Goal: Information Seeking & Learning: Learn about a topic

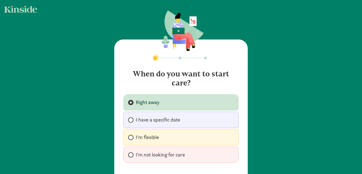
scroll to position [33, 0]
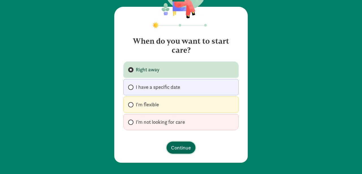
click at [183, 149] on span "Continue" at bounding box center [181, 148] width 20 height 8
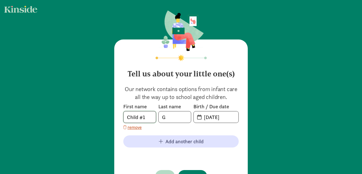
click at [142, 123] on input "Child #1" at bounding box center [139, 117] width 32 height 11
drag, startPoint x: 146, startPoint y: 118, endPoint x: 116, endPoint y: 118, distance: 30.2
click at [116, 118] on div "Tell us about your little one(s) Our network contains options from infant care …" at bounding box center [180, 116] width 133 height 152
type input "[PERSON_NAME]"
click at [223, 116] on input "[DATE]" at bounding box center [219, 117] width 38 height 11
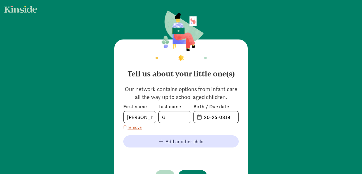
click at [200, 116] on span "20-25-0819" at bounding box center [216, 117] width 45 height 11
click at [212, 118] on input "20-25-0819" at bounding box center [219, 117] width 38 height 11
drag, startPoint x: 231, startPoint y: 118, endPoint x: 182, endPoint y: 120, distance: 49.5
click at [182, 120] on div "First name [PERSON_NAME] Last name G Birth / Due date 20-25-0819" at bounding box center [180, 113] width 115 height 20
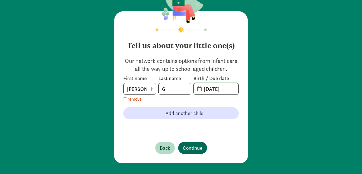
type input "[DATE]"
click at [196, 147] on span "Continue" at bounding box center [193, 148] width 20 height 8
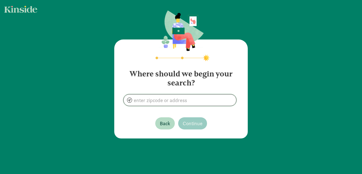
click at [176, 101] on input at bounding box center [179, 100] width 112 height 11
paste input "53590"
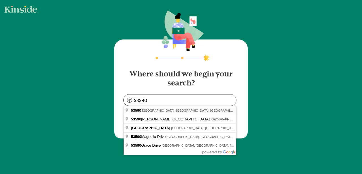
type input "[GEOGRAPHIC_DATA], [GEOGRAPHIC_DATA]"
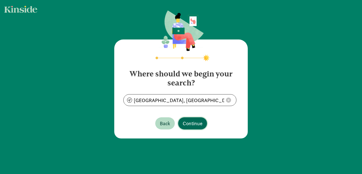
click at [190, 125] on span "Continue" at bounding box center [193, 124] width 20 height 8
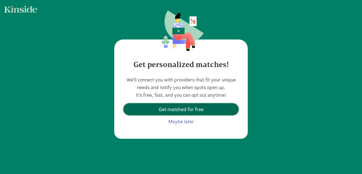
click at [194, 105] on button "Get matched for free" at bounding box center [180, 109] width 115 height 12
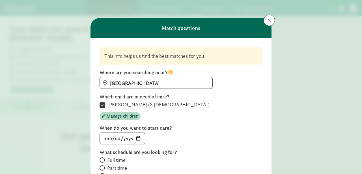
scroll to position [81, 0]
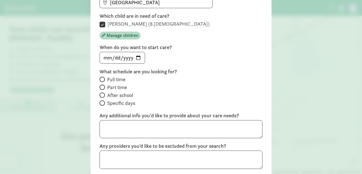
click at [103, 77] on span at bounding box center [101, 79] width 5 height 5
click at [103, 78] on input "Full time" at bounding box center [101, 80] width 4 height 4
radio input "true"
click at [136, 60] on input "2025-08-19" at bounding box center [122, 57] width 45 height 11
type input "2025-10-15"
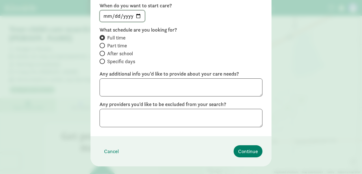
scroll to position [133, 0]
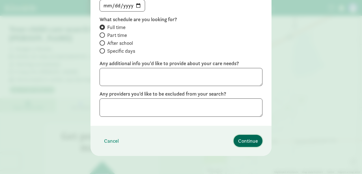
click at [246, 143] on span "Continue" at bounding box center [248, 141] width 20 height 8
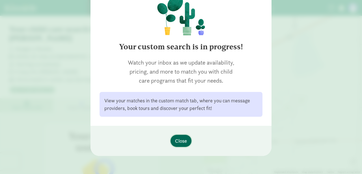
scroll to position [57, 0]
click at [177, 142] on span "Close" at bounding box center [181, 141] width 12 height 8
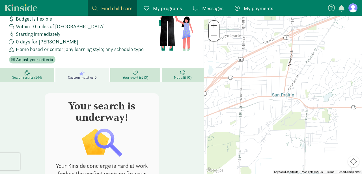
scroll to position [24, 0]
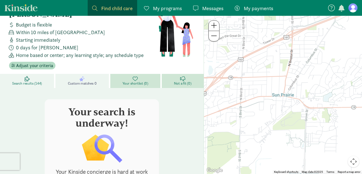
click at [14, 81] on span "Search results (144)" at bounding box center [27, 83] width 30 height 5
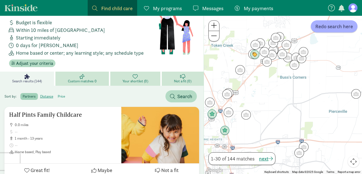
scroll to position [26, 0]
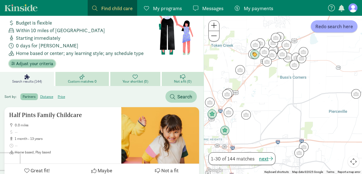
click at [39, 60] on span "Adjust your criteria" at bounding box center [34, 63] width 37 height 7
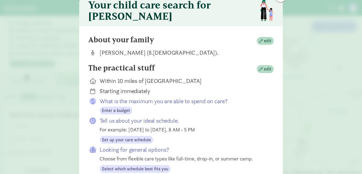
scroll to position [25, 0]
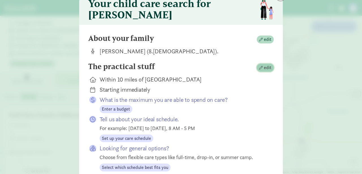
click at [260, 69] on span "button" at bounding box center [261, 68] width 4 height 4
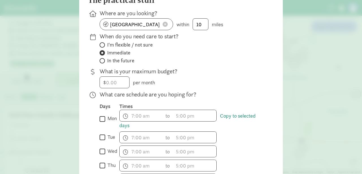
scroll to position [68, 0]
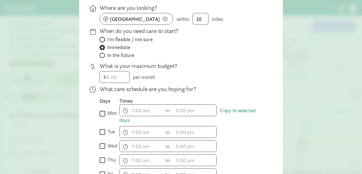
click at [102, 42] on input "I'm flexible / not sure" at bounding box center [101, 40] width 4 height 4
radio input "true"
radio input "false"
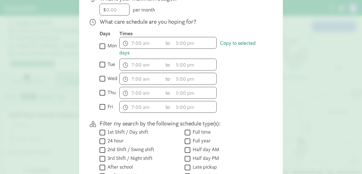
scroll to position [234, 0]
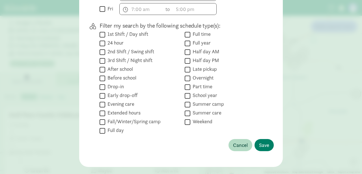
click at [101, 135] on input "Full day" at bounding box center [102, 131] width 6 height 8
checkbox input "true"
click at [260, 149] on span "Save" at bounding box center [264, 146] width 10 height 8
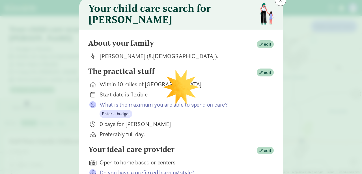
scroll to position [18, 0]
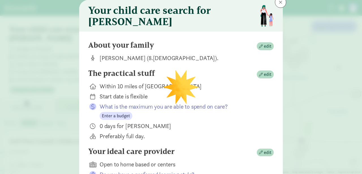
click at [191, 154] on div "Your ideal care provider edit" at bounding box center [180, 152] width 185 height 11
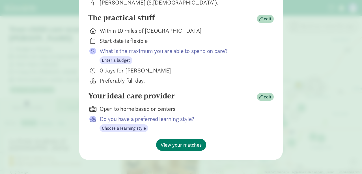
scroll to position [81, 0]
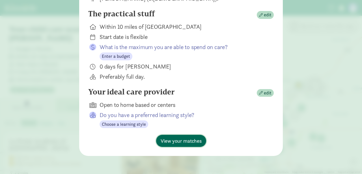
click at [188, 143] on span "View your matches" at bounding box center [180, 141] width 41 height 8
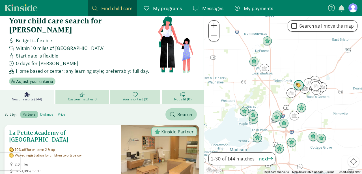
scroll to position [10, 0]
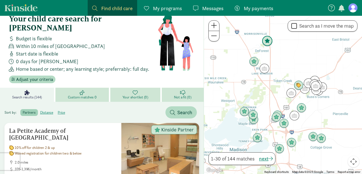
click at [268, 45] on img "Click to see details" at bounding box center [267, 41] width 11 height 11
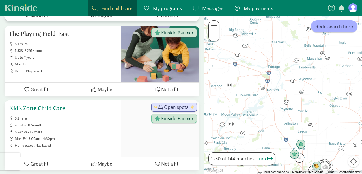
scroll to position [962, 0]
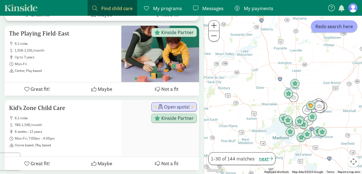
drag, startPoint x: 310, startPoint y: 136, endPoint x: 304, endPoint y: 75, distance: 61.0
click at [304, 75] on div at bounding box center [283, 95] width 158 height 159
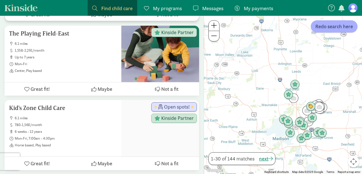
click at [213, 27] on span at bounding box center [214, 25] width 6 height 7
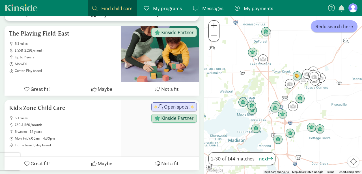
drag, startPoint x: 258, startPoint y: 48, endPoint x: 215, endPoint y: 4, distance: 61.9
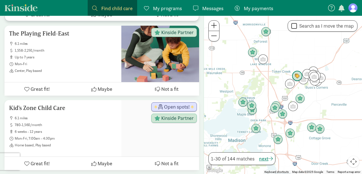
click at [297, 76] on img "Click to see details" at bounding box center [297, 76] width 11 height 11
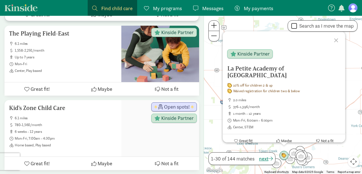
click at [336, 43] on div at bounding box center [336, 39] width 16 height 16
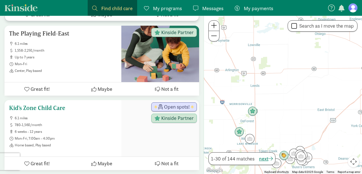
click at [145, 120] on div at bounding box center [160, 128] width 78 height 57
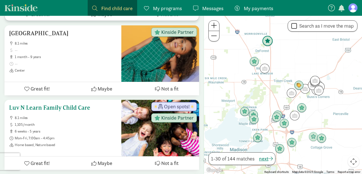
scroll to position [1189, 0]
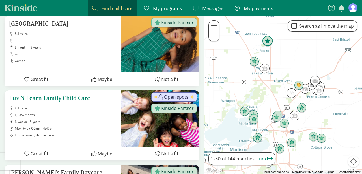
drag, startPoint x: 92, startPoint y: 90, endPoint x: 17, endPoint y: 84, distance: 75.1
click at [17, 95] on h5 "Luv N Learn Family Child Care" at bounding box center [63, 98] width 108 height 7
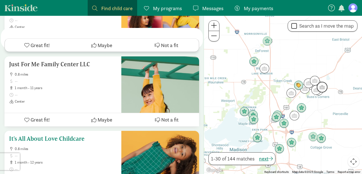
scroll to position [2234, 0]
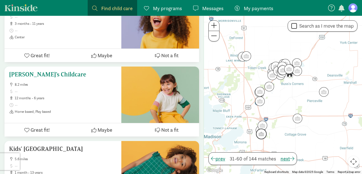
scroll to position [2219, 0]
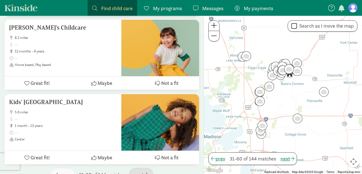
click at [140, 171] on span "next" at bounding box center [141, 175] width 14 height 8
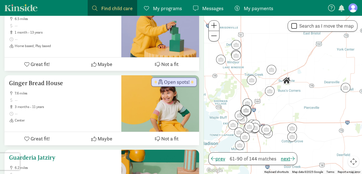
scroll to position [973, 0]
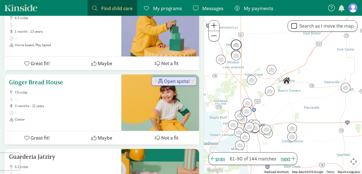
click at [133, 112] on div at bounding box center [160, 103] width 78 height 57
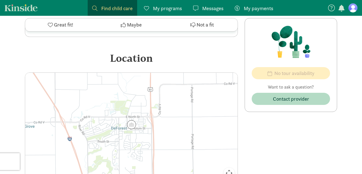
scroll to position [289, 0]
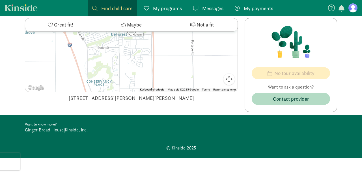
drag, startPoint x: 87, startPoint y: 97, endPoint x: 195, endPoint y: 101, distance: 107.8
click at [195, 101] on div "505 E Holum St, Deforest, WI 53532-1315" at bounding box center [131, 98] width 213 height 8
copy div "505 E Holum St, Deforest, WI 53532-1315"
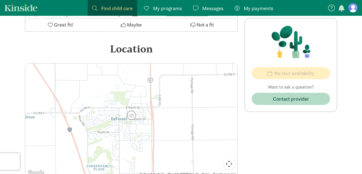
scroll to position [0, 0]
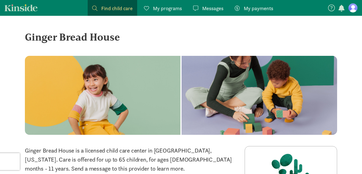
drag, startPoint x: 123, startPoint y: 36, endPoint x: 25, endPoint y: 35, distance: 97.5
click at [25, 35] on div "Ginger Bread House" at bounding box center [181, 36] width 312 height 15
copy div "Ginger Bread House"
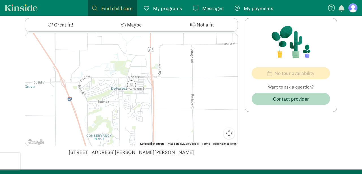
scroll to position [283, 0]
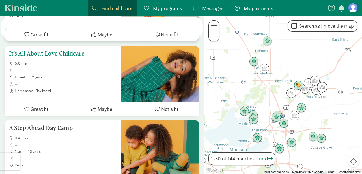
scroll to position [2234, 0]
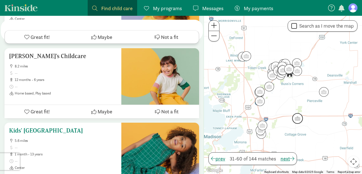
scroll to position [2219, 0]
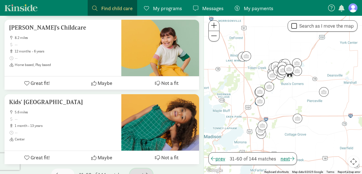
click at [146, 172] on span "button" at bounding box center [146, 174] width 5 height 5
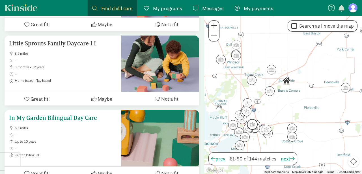
scroll to position [2224, 0]
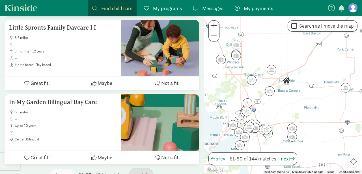
click at [144, 169] on button "next" at bounding box center [141, 175] width 23 height 12
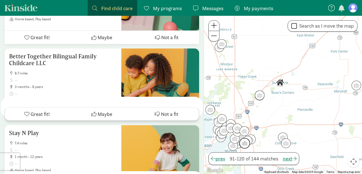
scroll to position [28, 0]
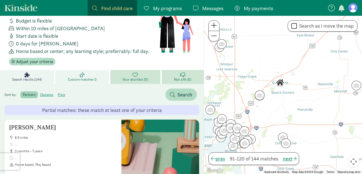
click at [84, 72] on icon at bounding box center [81, 74] width 5 height 5
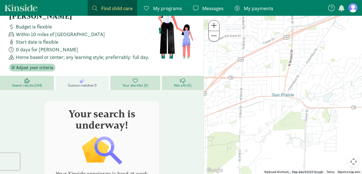
scroll to position [19, 0]
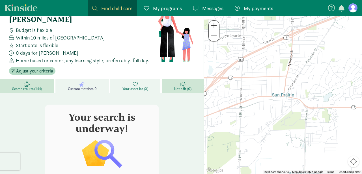
click at [135, 87] on span "Your shortlist (0)" at bounding box center [135, 89] width 26 height 5
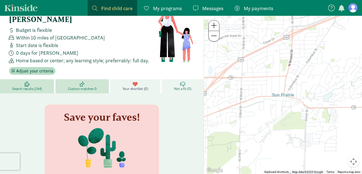
click at [181, 87] on span "Not a fit (0)" at bounding box center [182, 89] width 17 height 5
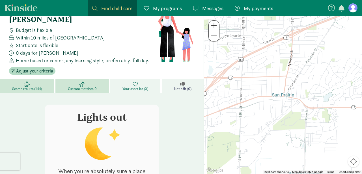
click at [134, 87] on span "Your shortlist (0)" at bounding box center [135, 89] width 26 height 5
